Goal: Find specific page/section: Find specific page/section

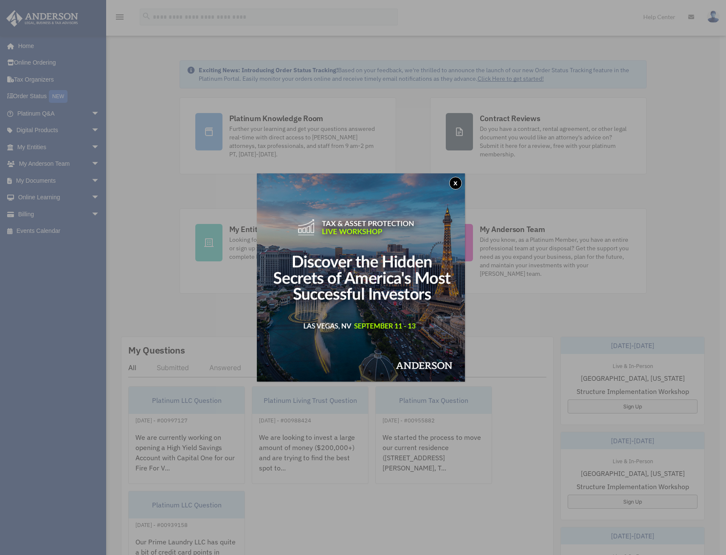
click at [456, 184] on button "x" at bounding box center [455, 183] width 13 height 13
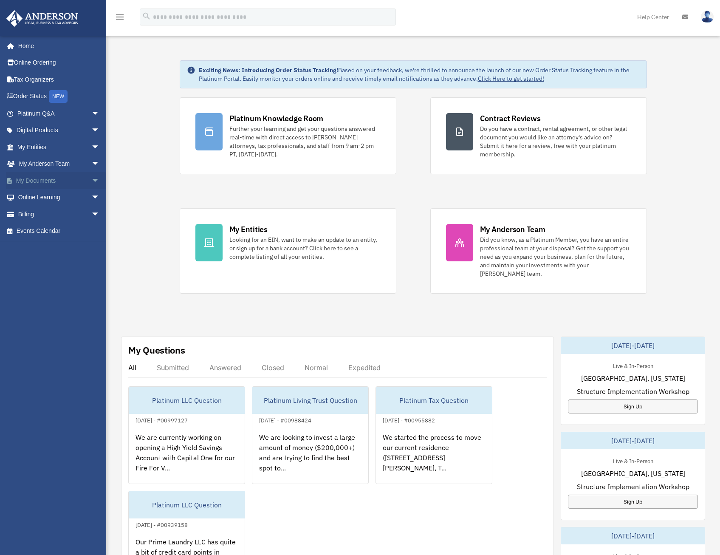
click at [91, 178] on span "arrow_drop_down" at bounding box center [99, 180] width 17 height 17
click at [66, 198] on link "Box" at bounding box center [62, 197] width 101 height 17
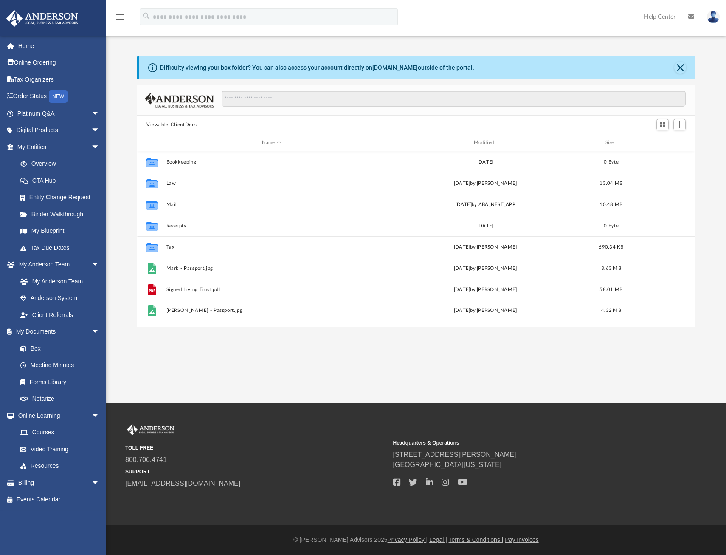
scroll to position [187, 552]
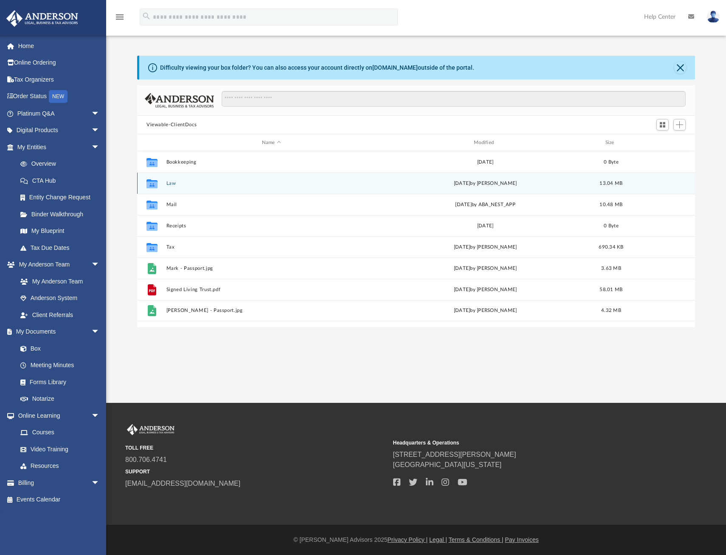
click at [173, 183] on button "Law" at bounding box center [272, 184] width 210 height 6
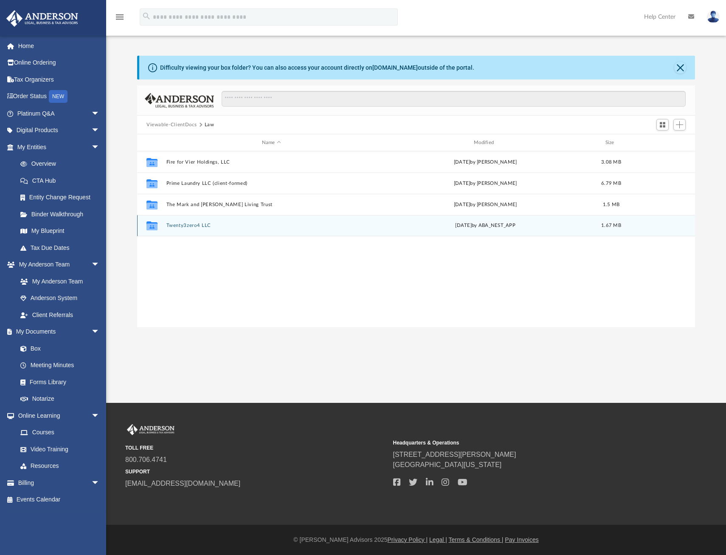
click at [220, 228] on button "Twenty3zero4 LLC" at bounding box center [272, 226] width 210 height 6
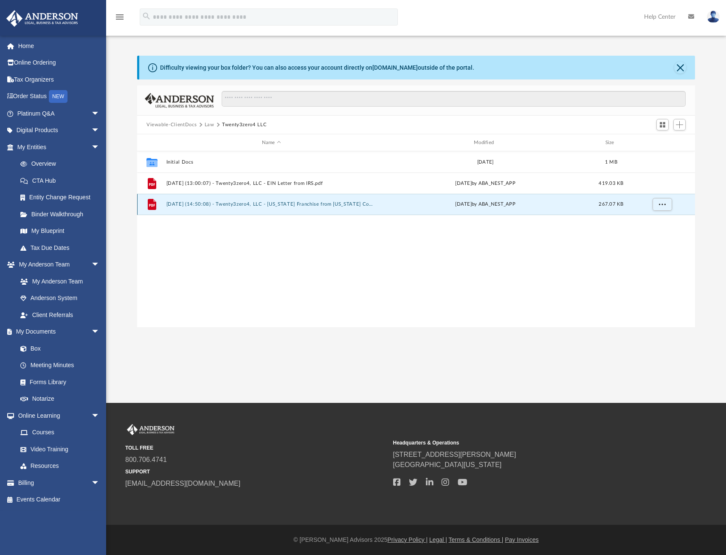
click at [359, 204] on button "[DATE] (14:50:08) - Twenty3zero4, LLC - [US_STATE] Franchise from [US_STATE] Co…" at bounding box center [272, 204] width 210 height 6
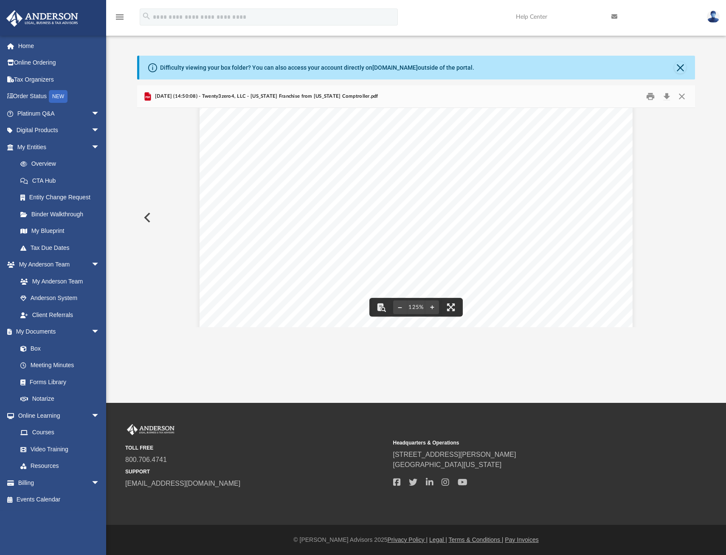
scroll to position [0, 0]
click at [685, 98] on button "Close" at bounding box center [682, 96] width 15 height 13
